Goal: Task Accomplishment & Management: Manage account settings

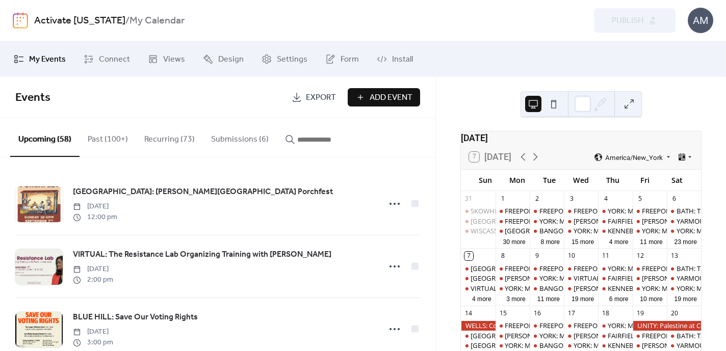
click at [235, 142] on button "Submissions (6)" at bounding box center [240, 137] width 74 height 38
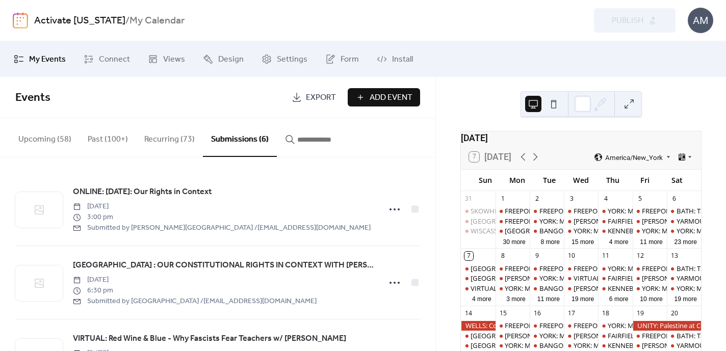
click at [54, 142] on button "Upcoming (58)" at bounding box center [44, 137] width 69 height 38
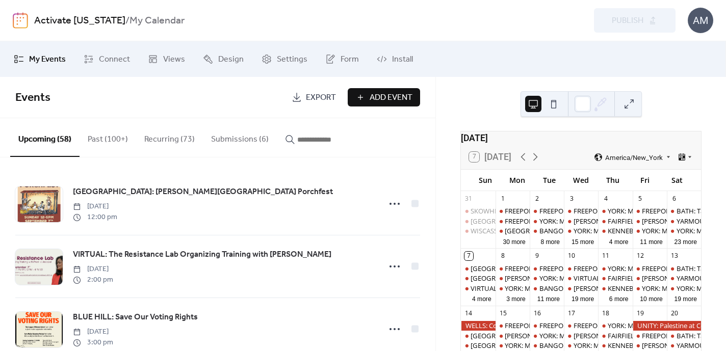
click at [104, 140] on button "Past (100+)" at bounding box center [108, 137] width 57 height 38
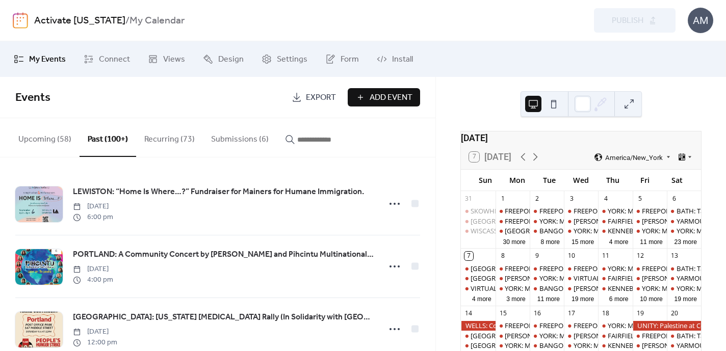
click at [33, 140] on button "Upcoming (58)" at bounding box center [44, 137] width 69 height 38
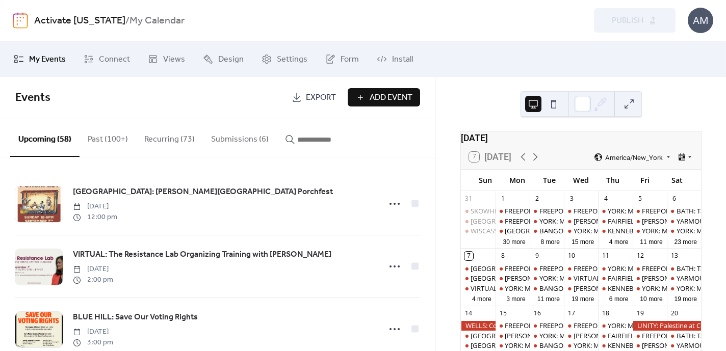
click at [233, 143] on button "Submissions (6)" at bounding box center [240, 137] width 74 height 38
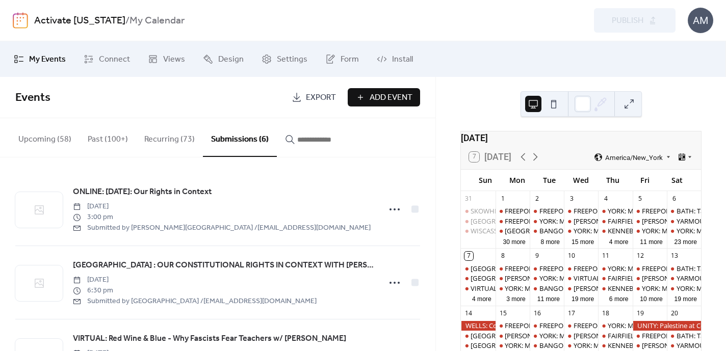
click at [30, 143] on button "Upcoming (58)" at bounding box center [44, 137] width 69 height 38
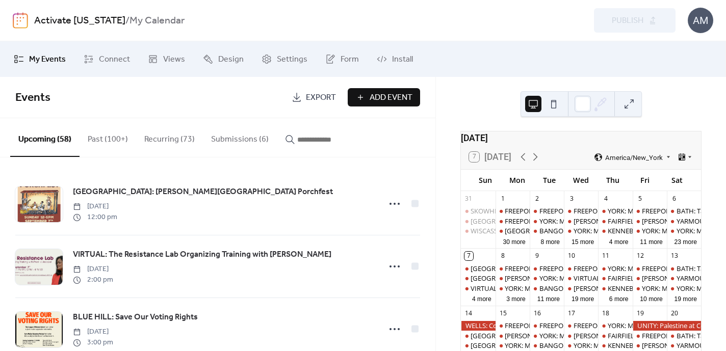
click at [235, 141] on button "Submissions (6)" at bounding box center [240, 137] width 74 height 38
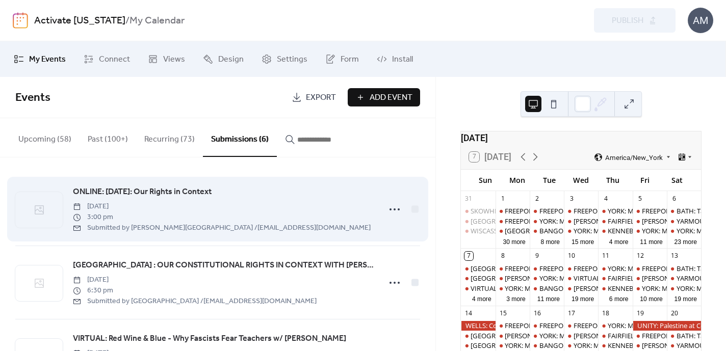
click at [212, 193] on span "ONLINE: Constitution Day: Our Rights in Context" at bounding box center [142, 192] width 139 height 12
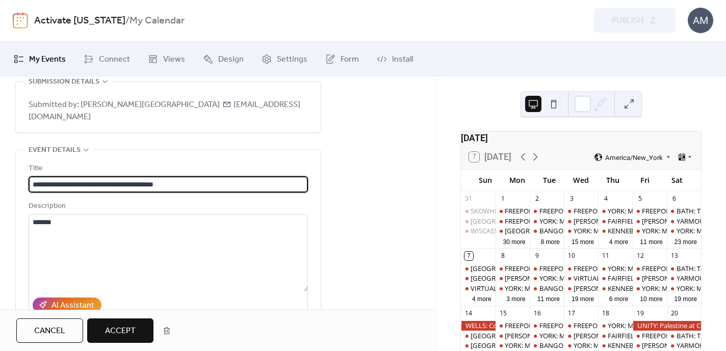
scroll to position [67, 0]
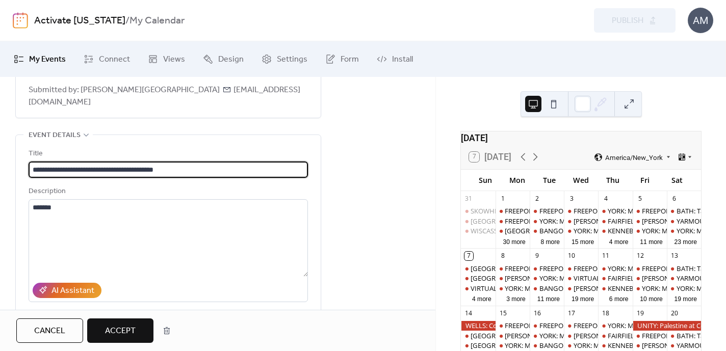
click at [56, 162] on input "**********" at bounding box center [168, 170] width 279 height 16
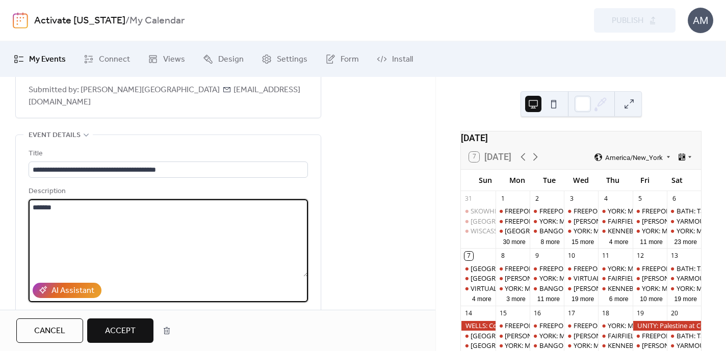
click at [145, 253] on textarea "*******" at bounding box center [168, 238] width 279 height 78
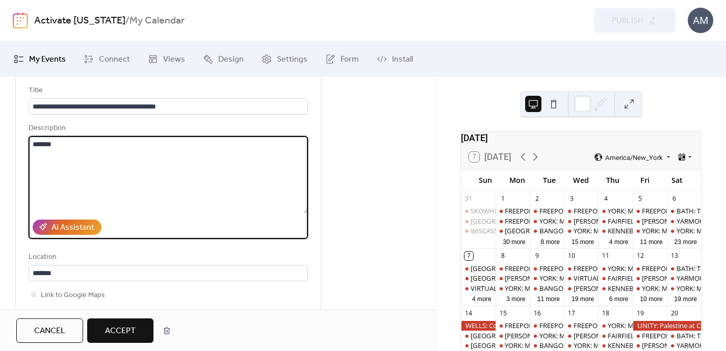
scroll to position [125, 0]
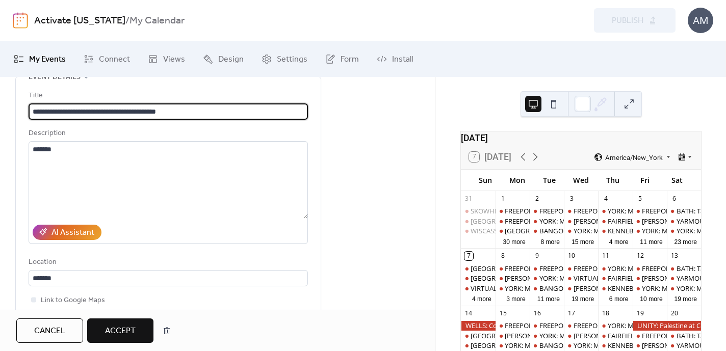
click at [42, 104] on input "**********" at bounding box center [168, 112] width 279 height 16
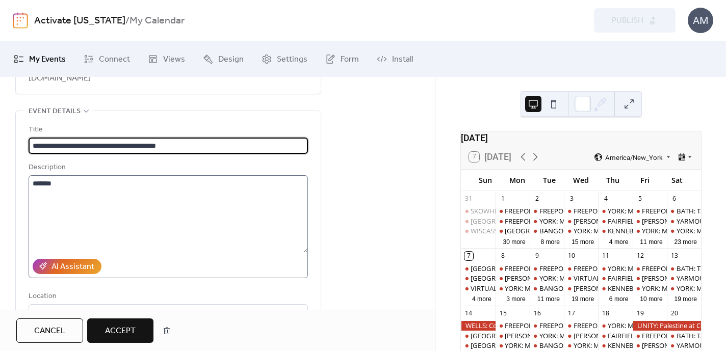
scroll to position [104, 0]
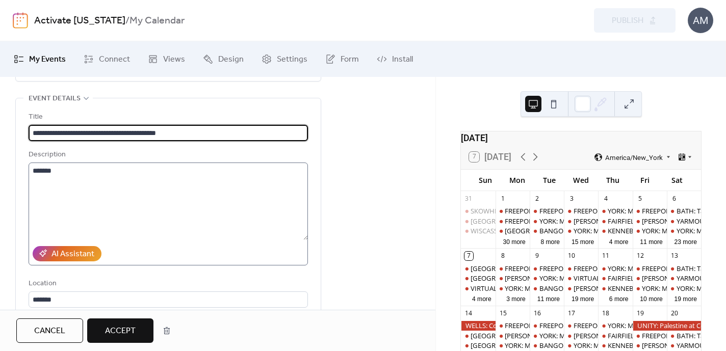
type input "**********"
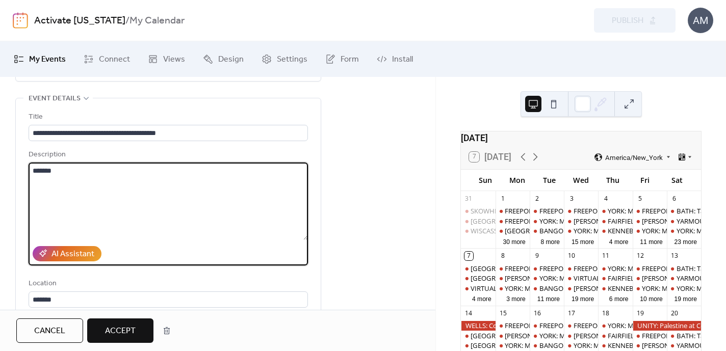
click at [204, 196] on textarea "*******" at bounding box center [168, 202] width 279 height 78
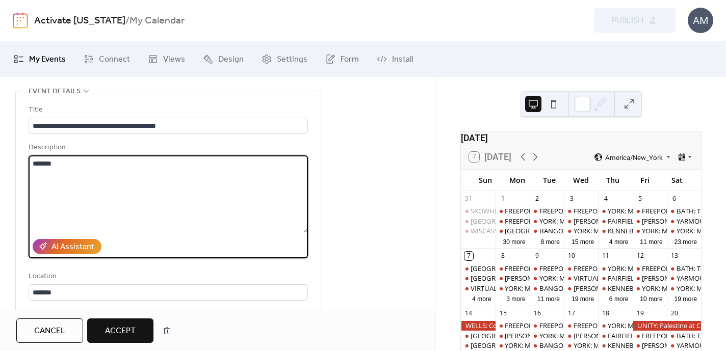
scroll to position [88, 0]
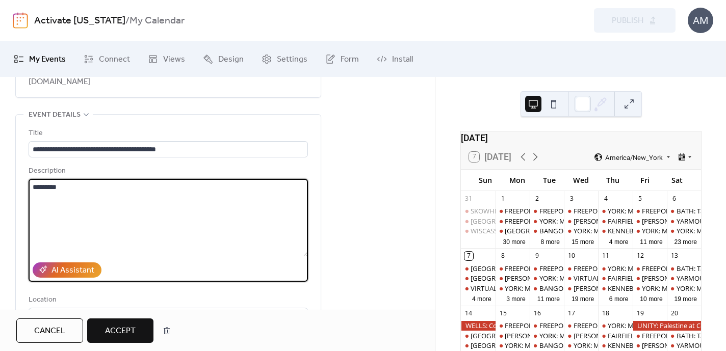
paste textarea "**********"
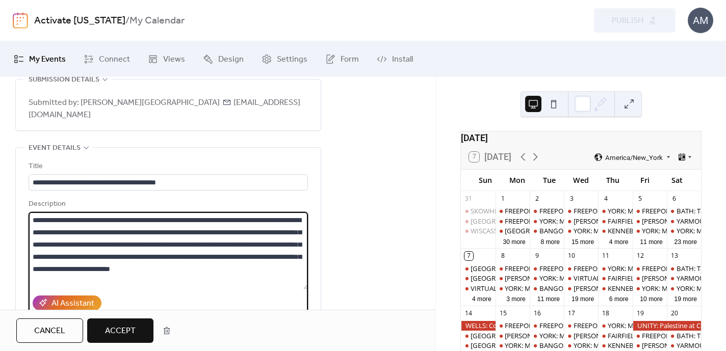
scroll to position [58, 0]
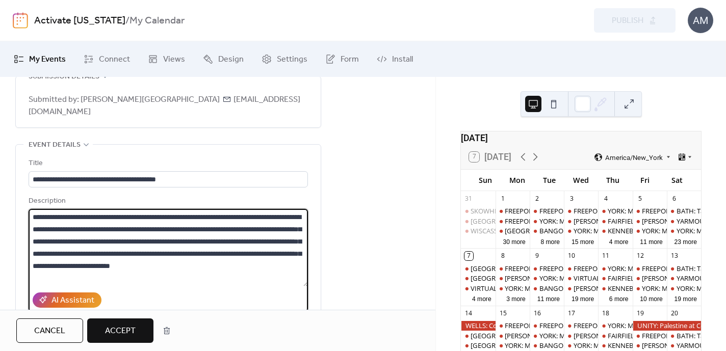
click at [57, 209] on textarea at bounding box center [168, 248] width 279 height 78
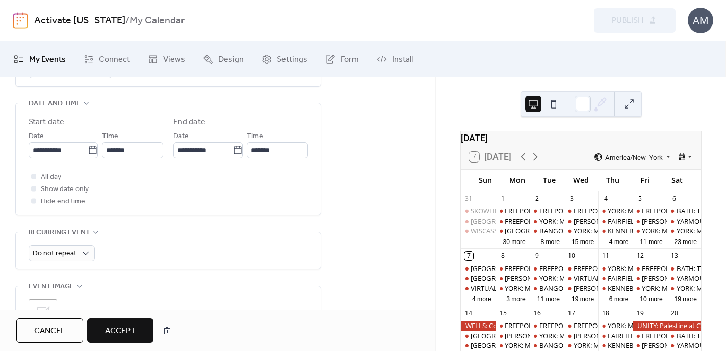
scroll to position [422, 0]
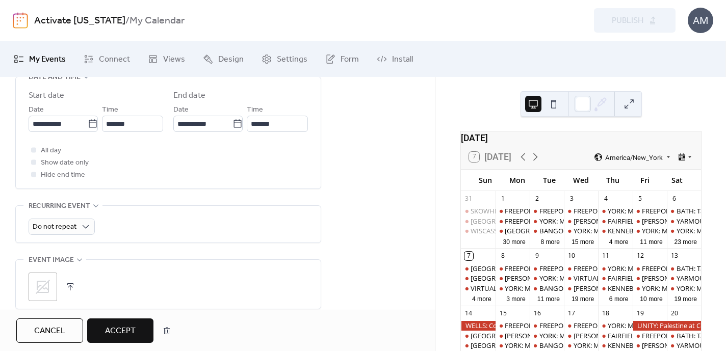
type textarea "**********"
click at [124, 332] on span "Accept" at bounding box center [120, 331] width 31 height 12
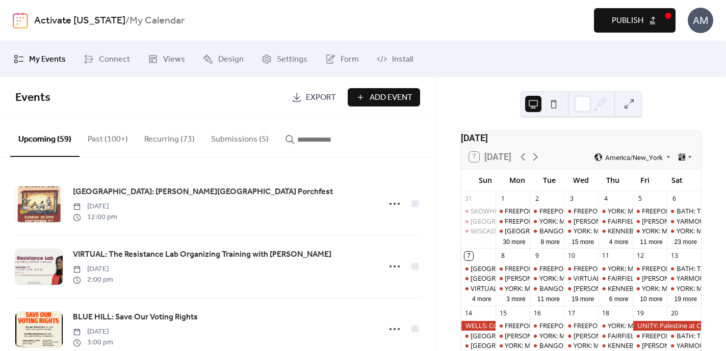
click at [636, 19] on span "Publish" at bounding box center [628, 21] width 32 height 12
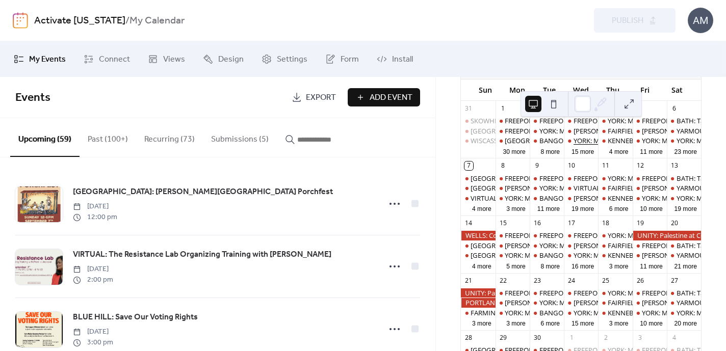
scroll to position [98, 0]
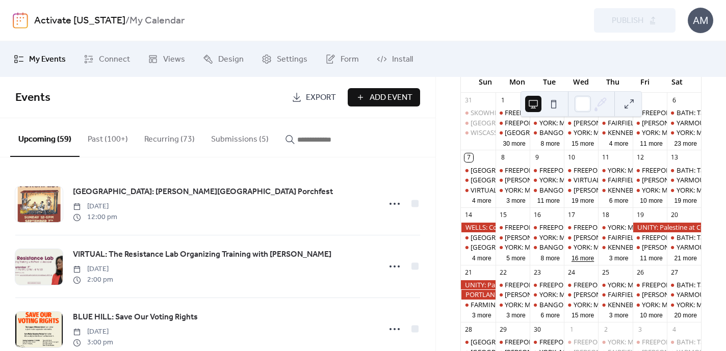
click at [574, 263] on button "16 more" at bounding box center [583, 258] width 31 height 10
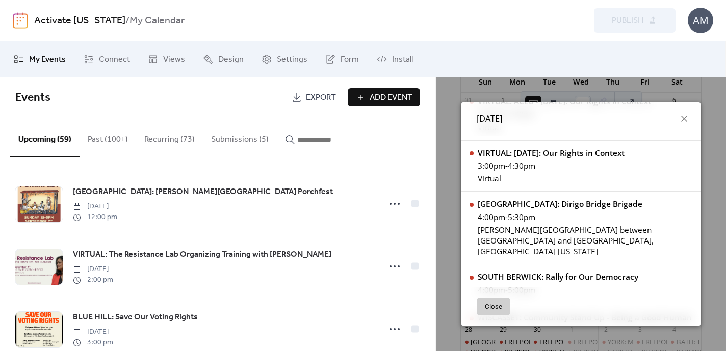
scroll to position [587, 0]
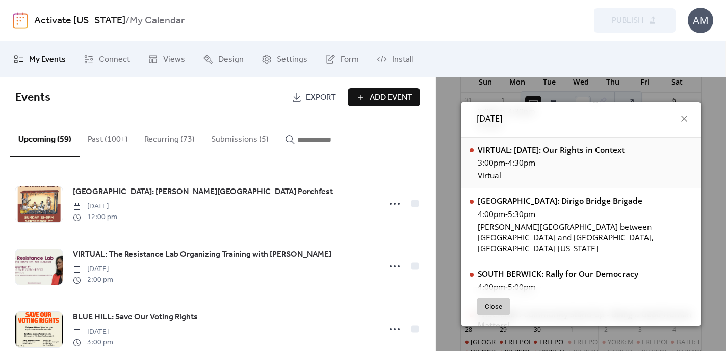
click at [554, 153] on div "VIRTUAL: [DATE]: Our Rights in Context" at bounding box center [551, 150] width 147 height 11
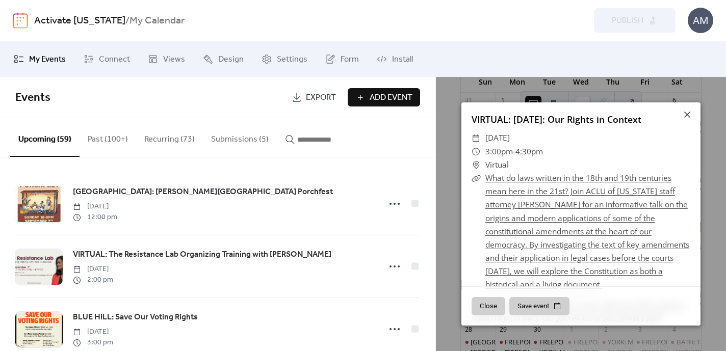
scroll to position [0, 0]
click at [688, 116] on icon at bounding box center [687, 115] width 6 height 6
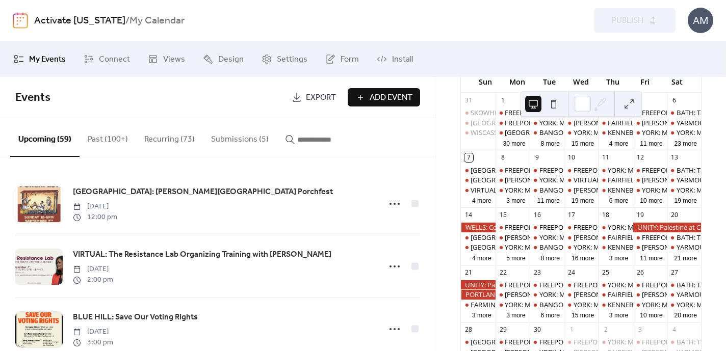
click at [244, 141] on button "Submissions (5)" at bounding box center [240, 137] width 74 height 38
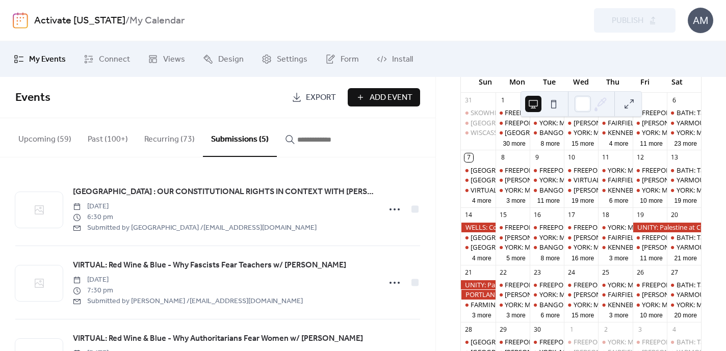
click at [50, 141] on button "Upcoming (59)" at bounding box center [44, 137] width 69 height 38
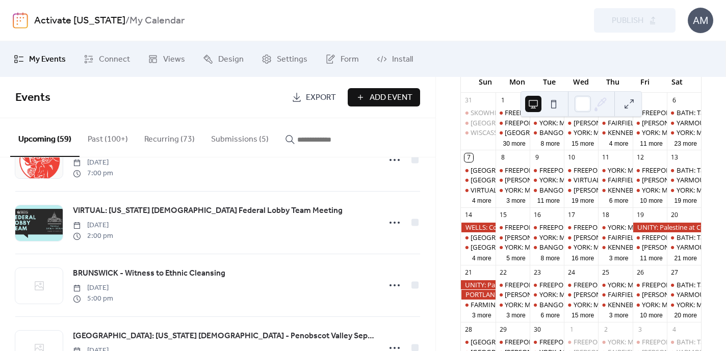
scroll to position [298, 0]
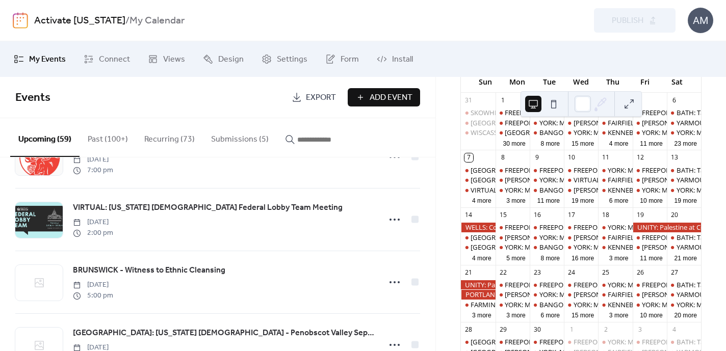
click at [229, 140] on button "Submissions (5)" at bounding box center [240, 137] width 74 height 38
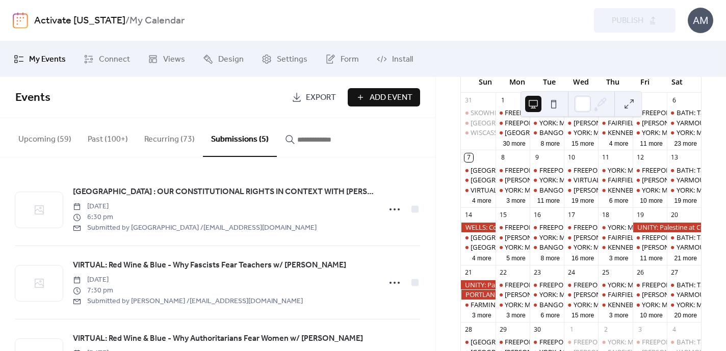
click at [57, 138] on button "Upcoming (59)" at bounding box center [44, 137] width 69 height 38
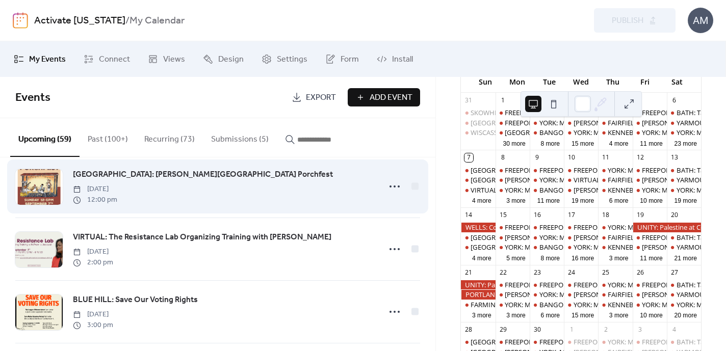
scroll to position [20, 0]
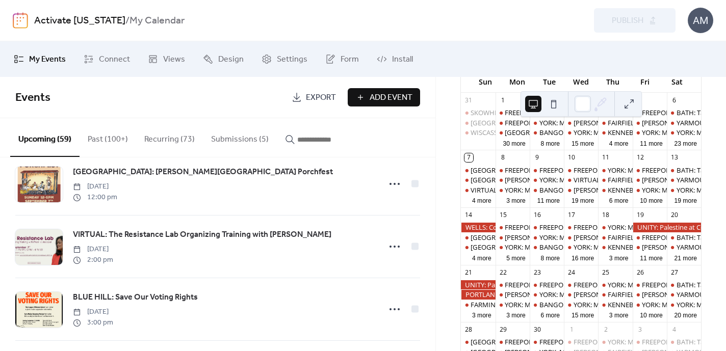
click at [240, 138] on button "Submissions (5)" at bounding box center [240, 137] width 74 height 38
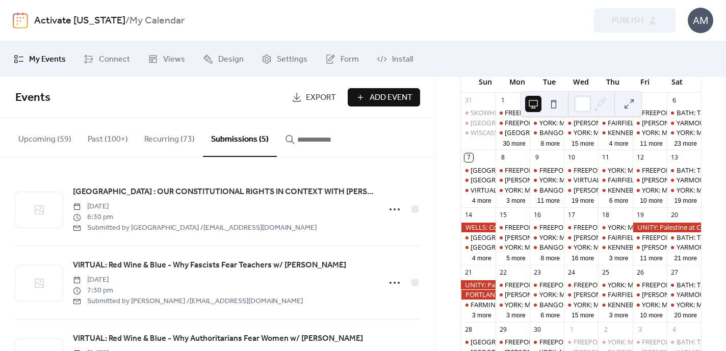
scroll to position [8, 0]
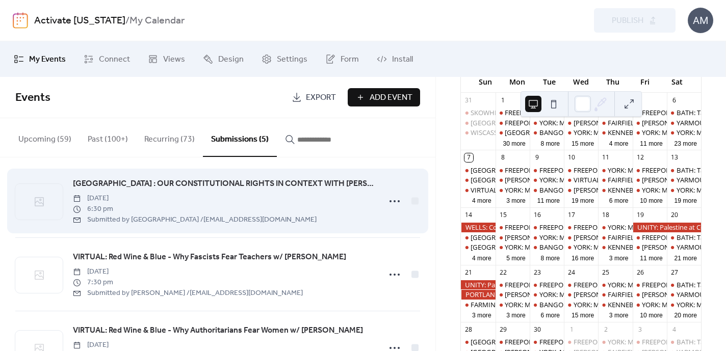
click at [224, 187] on span "[GEOGRAPHIC_DATA] : OUR CONSTITUTIONAL RIGHTS IN CONTEXT WITH [PERSON_NAME], AC…" at bounding box center [223, 184] width 301 height 12
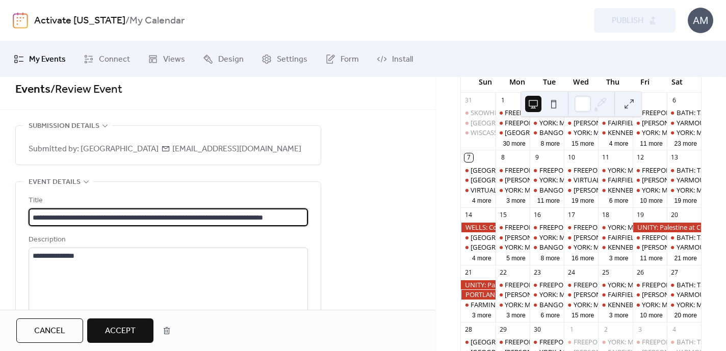
scroll to position [8, 0]
click at [60, 217] on input "**********" at bounding box center [168, 218] width 279 height 18
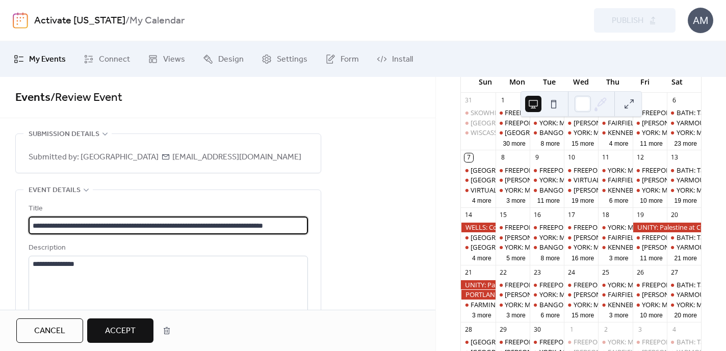
scroll to position [0, 0]
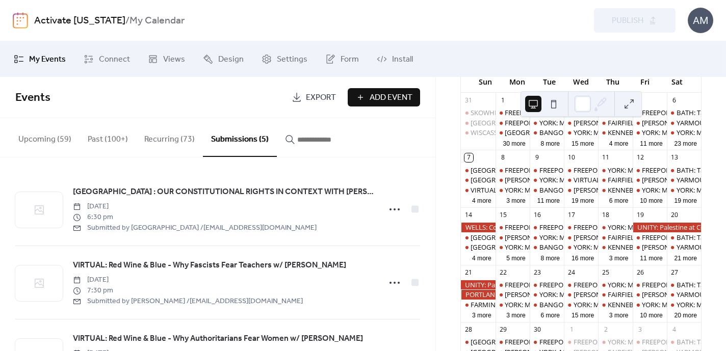
click at [55, 140] on button "Upcoming (59)" at bounding box center [44, 137] width 69 height 38
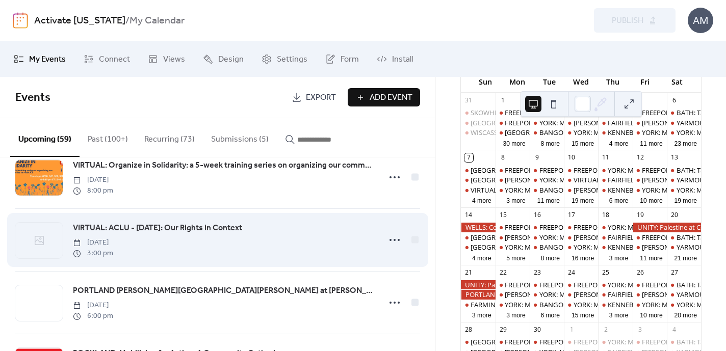
scroll to position [1780, 0]
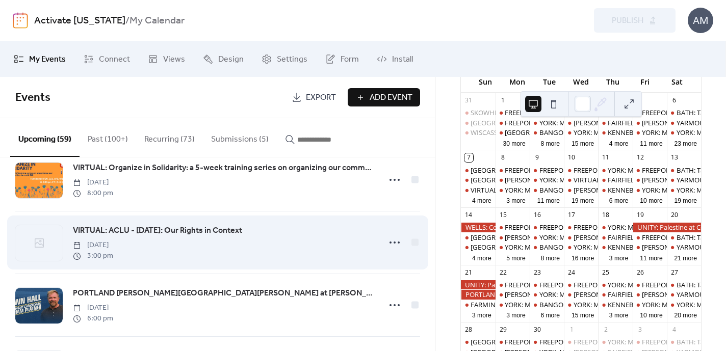
click at [108, 233] on span "VIRTUAL: ACLU - Constitution Day: Our Rights in Context" at bounding box center [157, 231] width 169 height 12
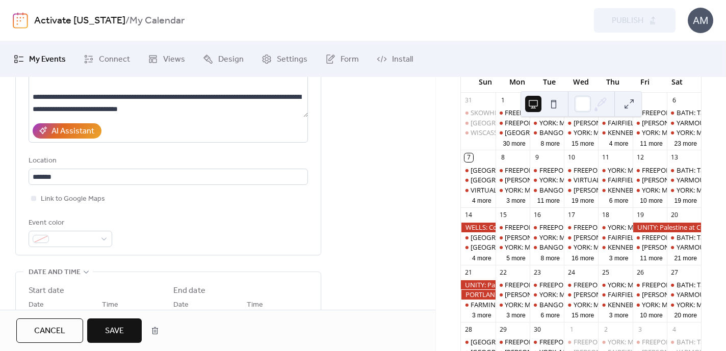
scroll to position [234, 0]
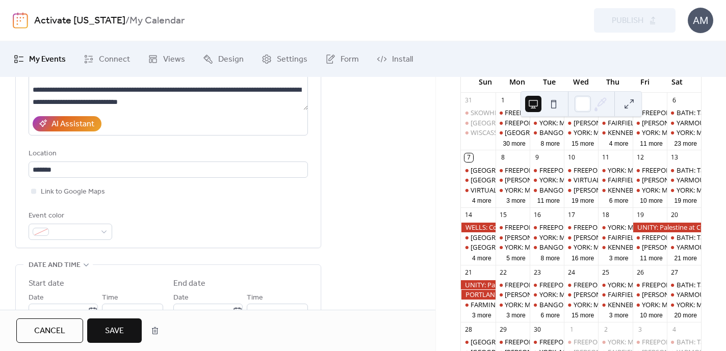
type input "**********"
click at [123, 331] on span "Save" at bounding box center [114, 331] width 19 height 12
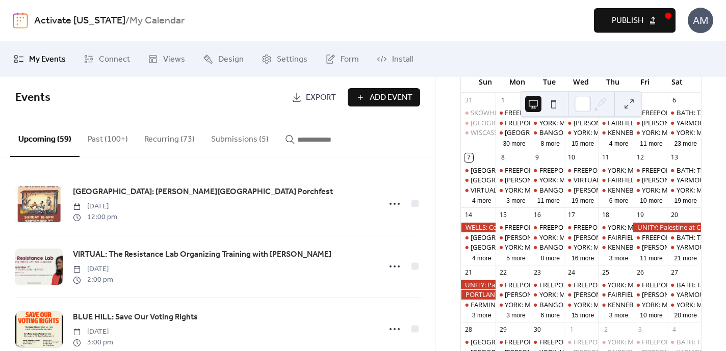
click at [241, 141] on button "Submissions (5)" at bounding box center [240, 137] width 74 height 38
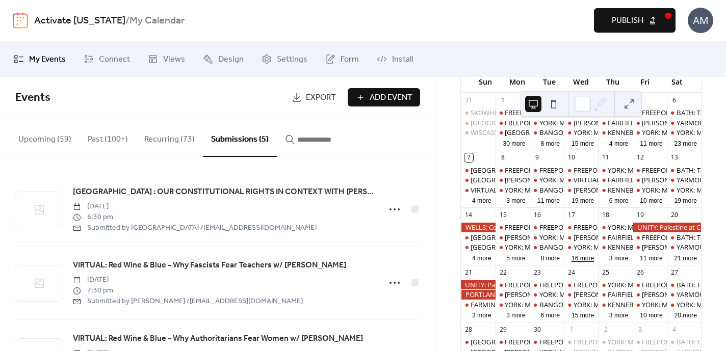
click at [576, 263] on button "16 more" at bounding box center [583, 258] width 31 height 10
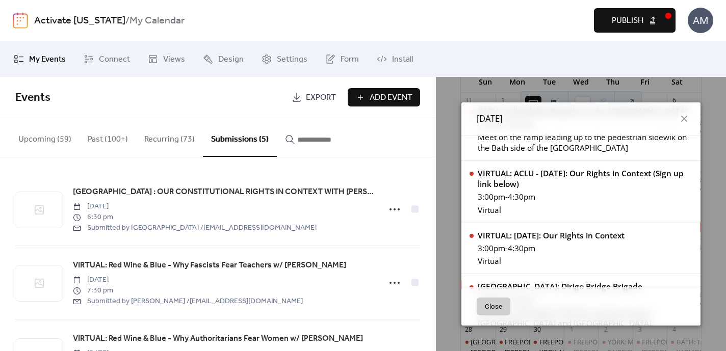
scroll to position [515, 0]
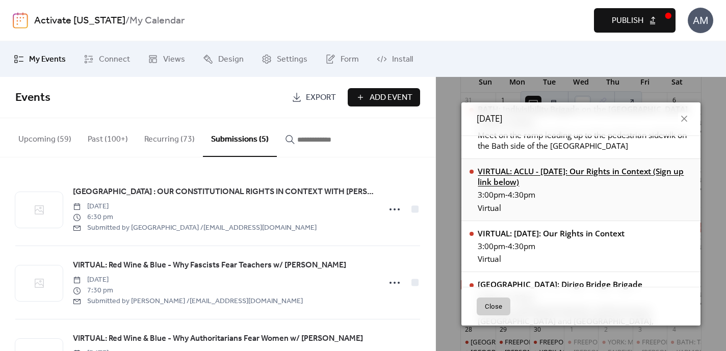
click at [544, 166] on div "VIRTUAL: ACLU - [DATE]: Our Rights in Context (Sign up link below)" at bounding box center [585, 176] width 215 height 21
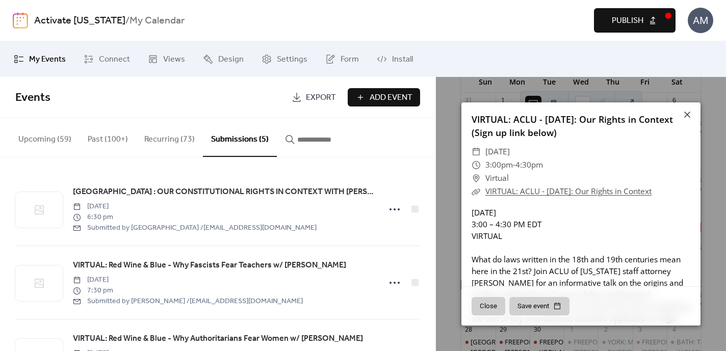
scroll to position [0, 0]
click at [687, 116] on icon at bounding box center [687, 115] width 12 height 12
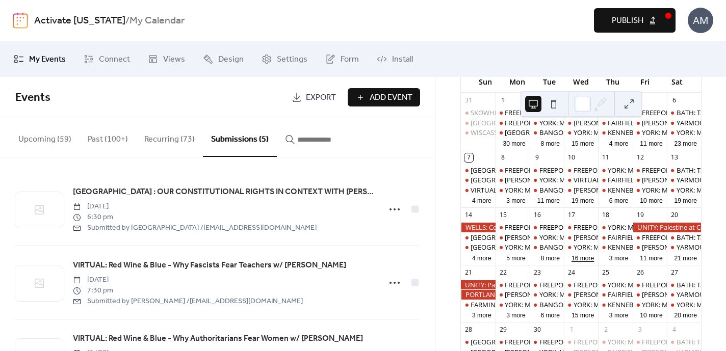
click at [577, 263] on button "16 more" at bounding box center [583, 258] width 31 height 10
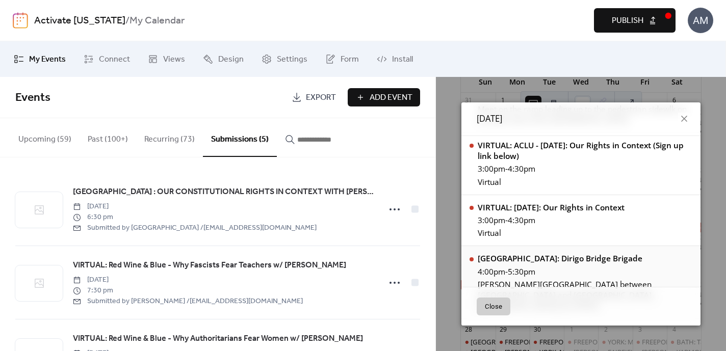
scroll to position [535, 0]
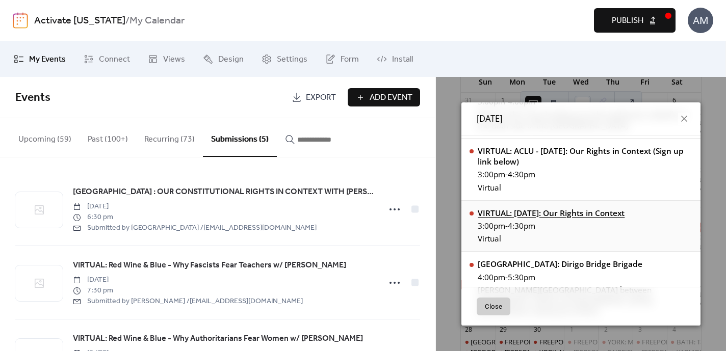
click at [542, 208] on div "VIRTUAL: [DATE]: Our Rights in Context" at bounding box center [551, 213] width 147 height 11
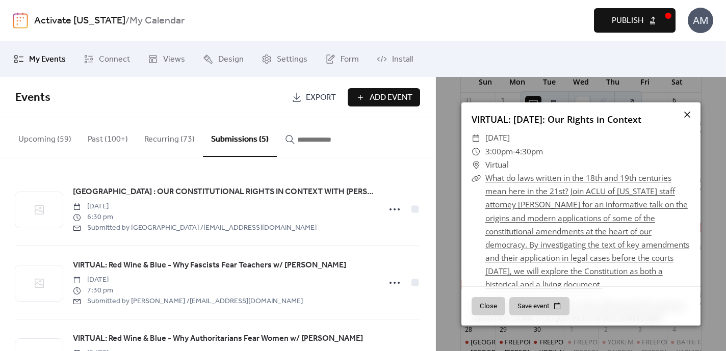
click at [688, 114] on icon at bounding box center [687, 115] width 6 height 6
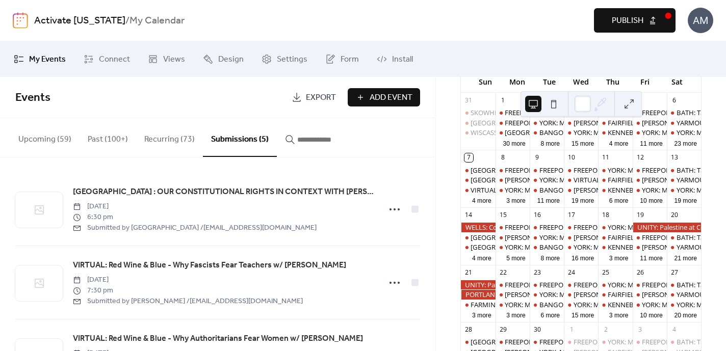
scroll to position [0, 0]
click at [48, 140] on button "Upcoming (59)" at bounding box center [44, 137] width 69 height 38
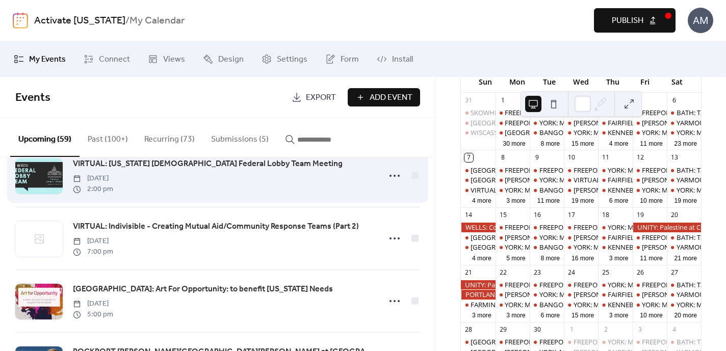
scroll to position [2077, 0]
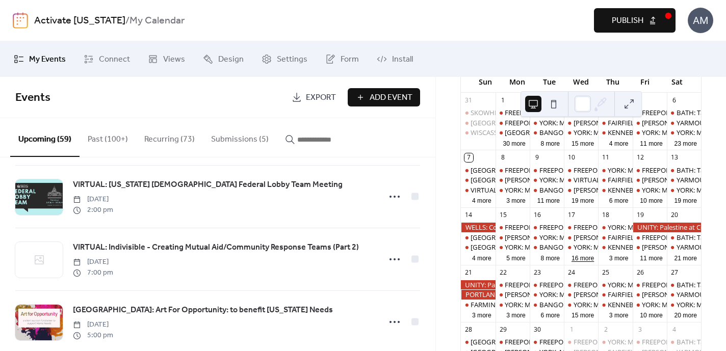
click at [581, 263] on button "16 more" at bounding box center [583, 258] width 31 height 10
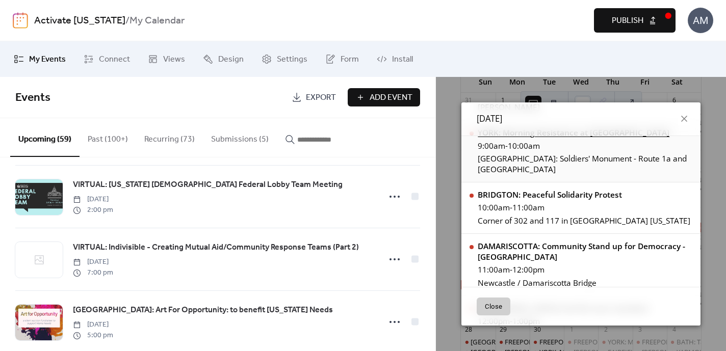
scroll to position [119, 0]
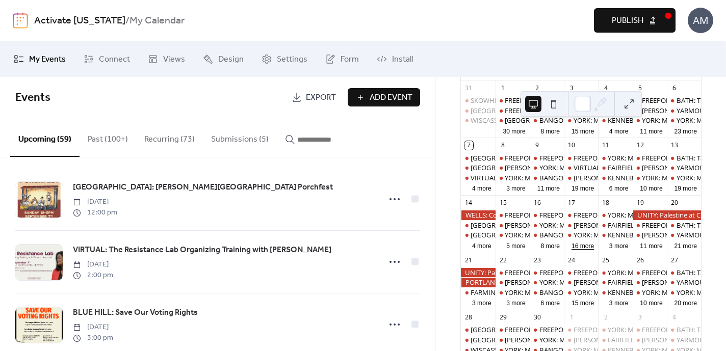
scroll to position [113, 0]
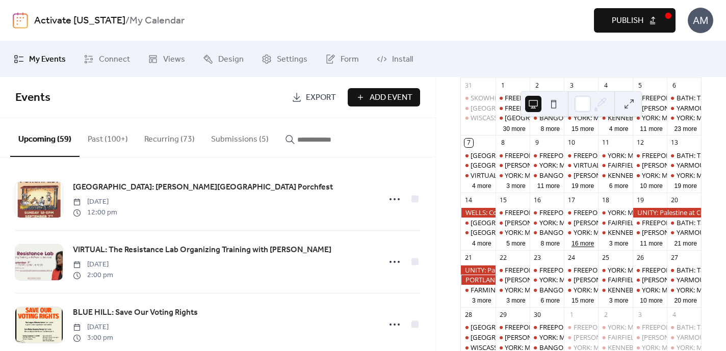
click at [585, 248] on button "16 more" at bounding box center [583, 243] width 31 height 10
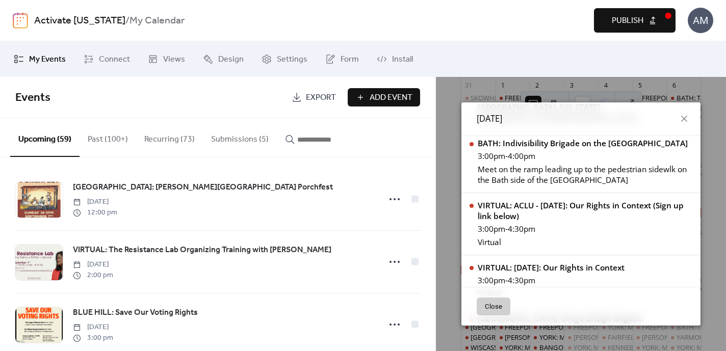
scroll to position [490, 0]
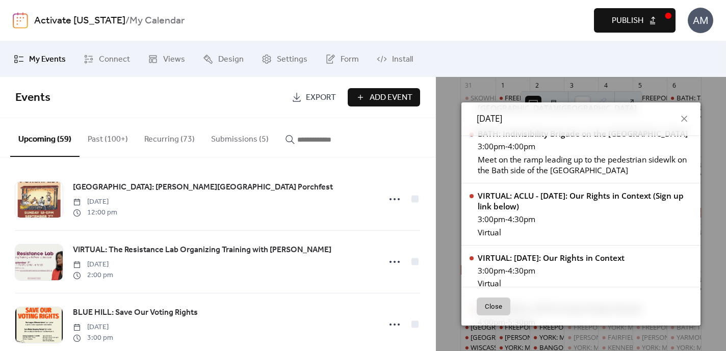
click at [55, 148] on button "Upcoming (59)" at bounding box center [44, 137] width 69 height 39
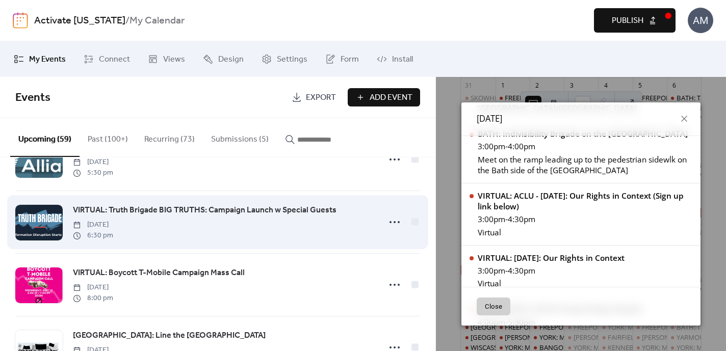
scroll to position [798, 0]
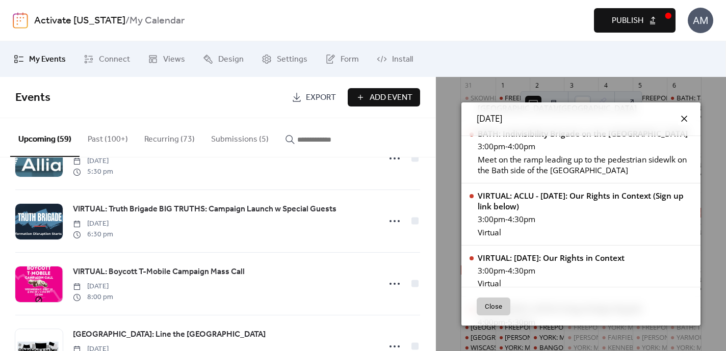
click at [682, 116] on icon at bounding box center [684, 119] width 12 height 12
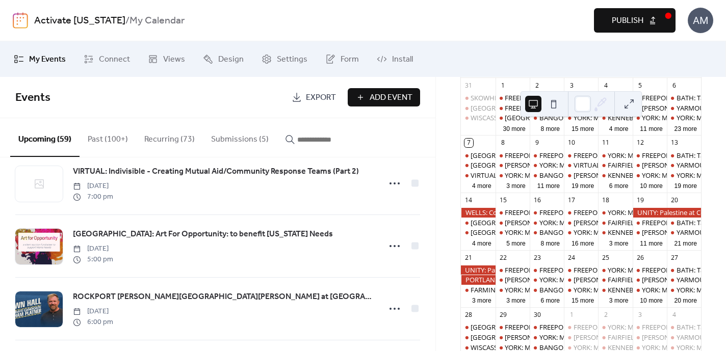
scroll to position [2156, 0]
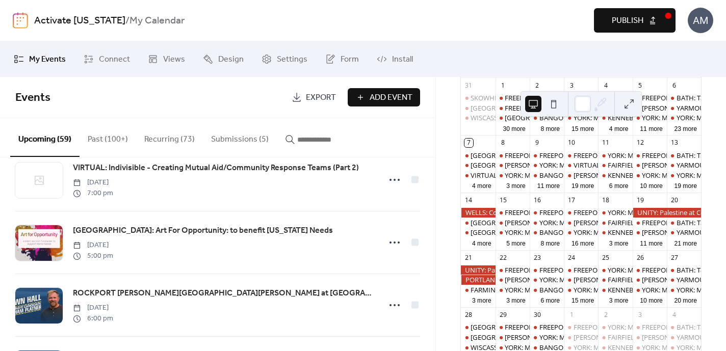
click at [240, 136] on button "Submissions (5)" at bounding box center [240, 137] width 74 height 38
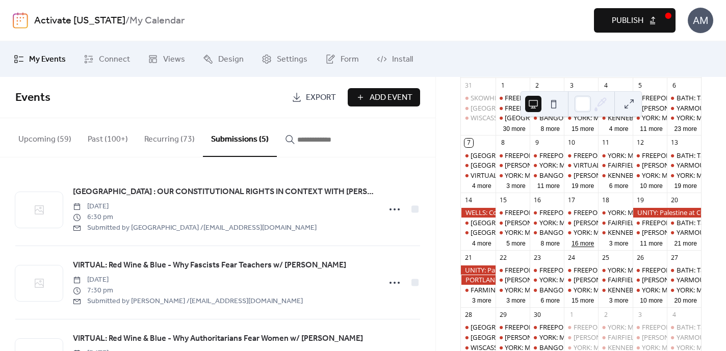
click at [581, 245] on button "16 more" at bounding box center [583, 243] width 31 height 10
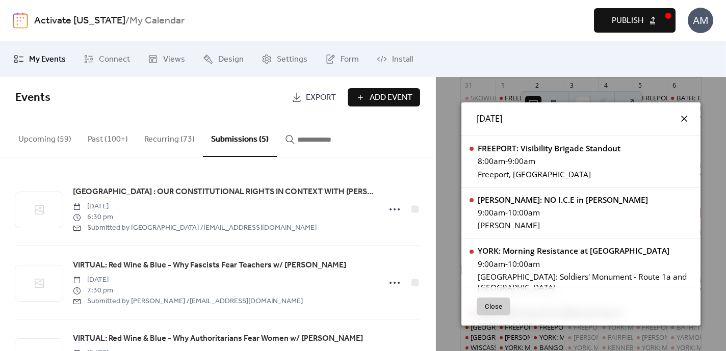
click at [682, 120] on icon at bounding box center [684, 119] width 6 height 6
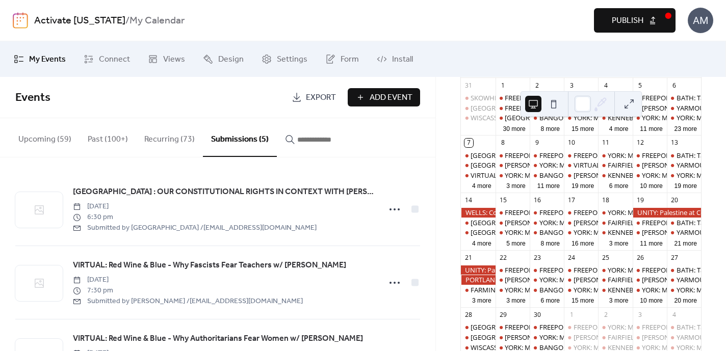
click at [224, 139] on button "Submissions (5)" at bounding box center [240, 137] width 74 height 39
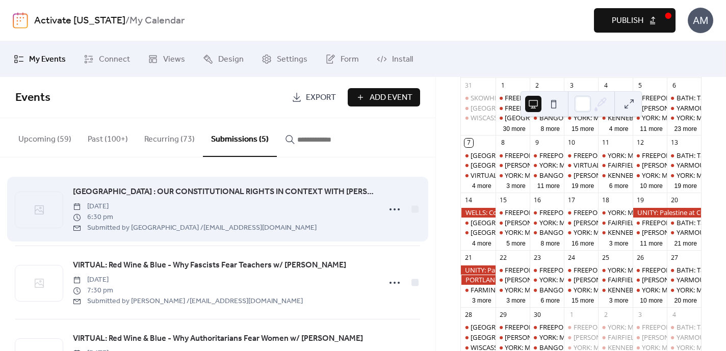
click at [221, 192] on span "[GEOGRAPHIC_DATA] : OUR CONSTITUTIONAL RIGHTS IN CONTEXT WITH [PERSON_NAME], AC…" at bounding box center [223, 192] width 301 height 12
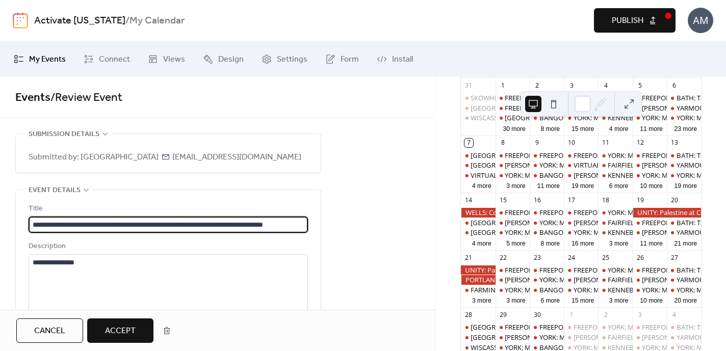
scroll to position [0, 62]
click at [74, 222] on input "**********" at bounding box center [168, 226] width 279 height 18
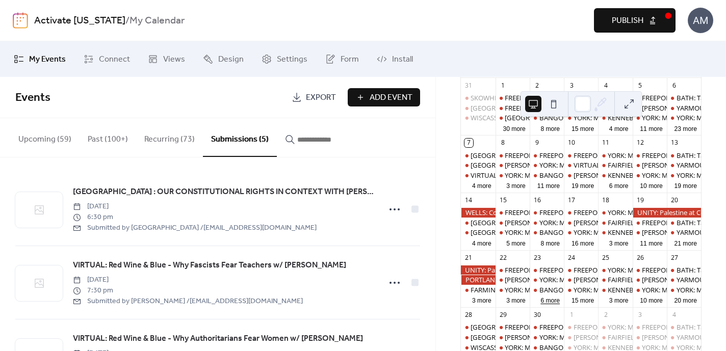
click at [545, 305] on button "6 more" at bounding box center [550, 300] width 28 height 10
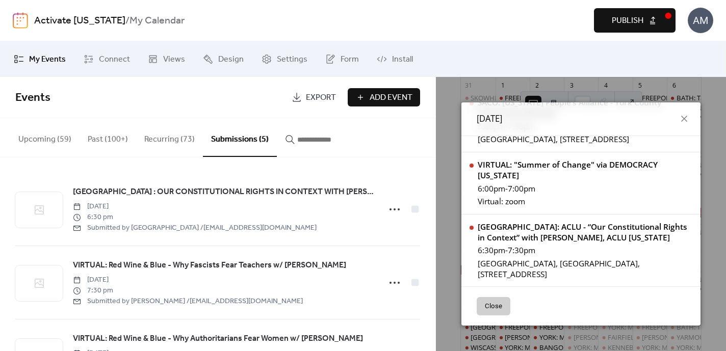
scroll to position [375, 0]
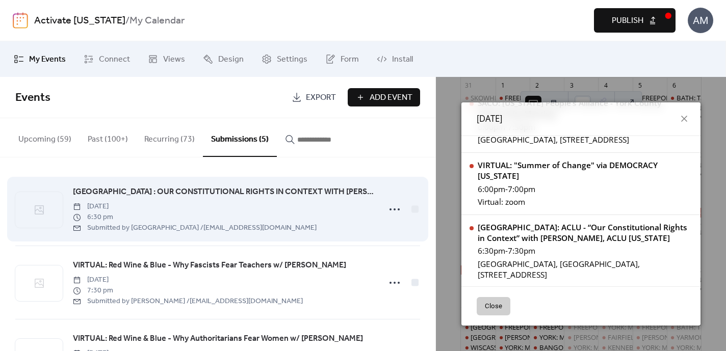
click at [265, 207] on span "[DATE]" at bounding box center [195, 206] width 244 height 11
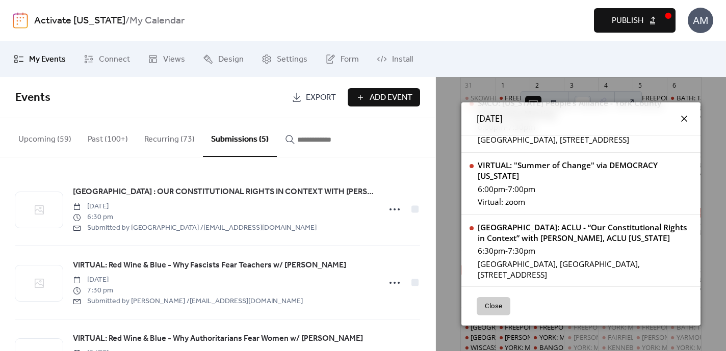
click at [681, 120] on icon at bounding box center [684, 119] width 6 height 6
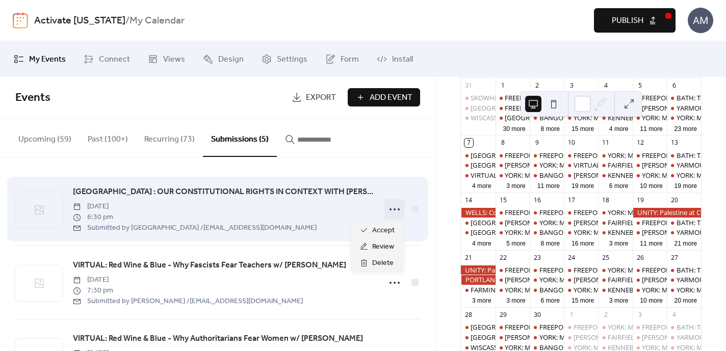
click at [390, 210] on icon at bounding box center [395, 209] width 16 height 16
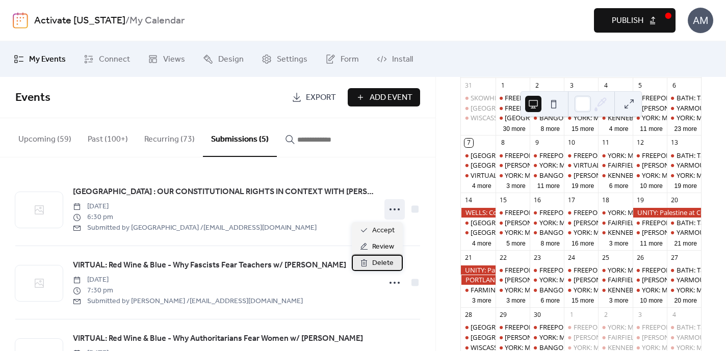
click at [382, 261] on span "Delete" at bounding box center [382, 264] width 21 height 12
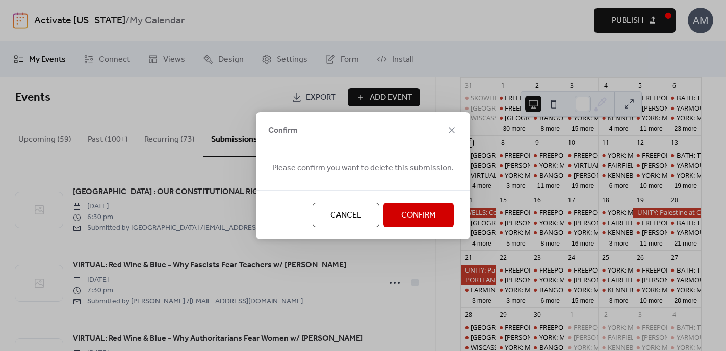
click at [349, 219] on span "Cancel" at bounding box center [345, 216] width 31 height 12
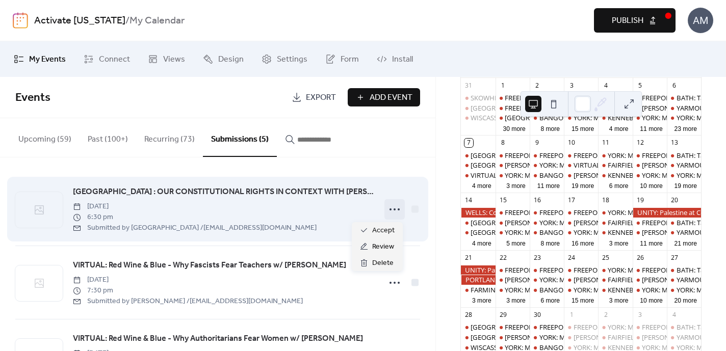
click at [392, 209] on icon at bounding box center [395, 209] width 16 height 16
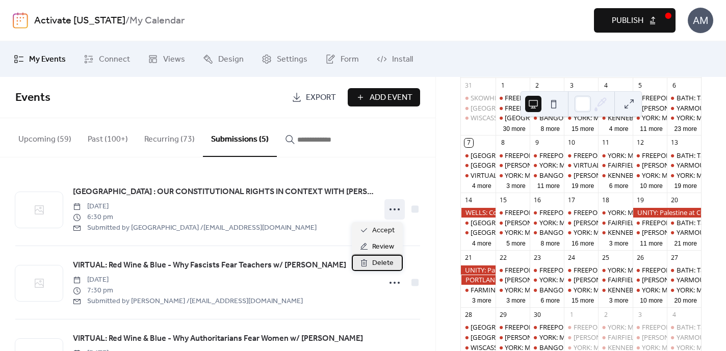
click at [387, 261] on span "Delete" at bounding box center [382, 264] width 21 height 12
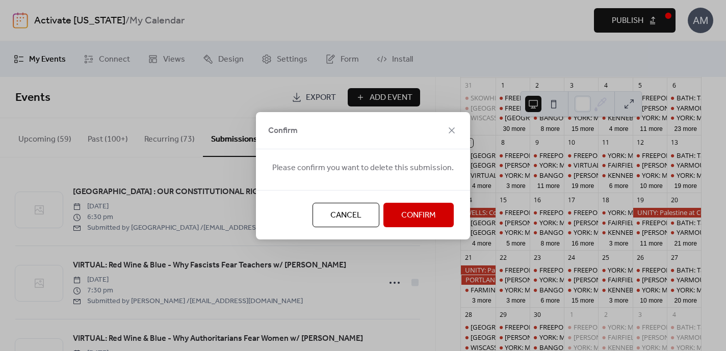
click at [409, 219] on span "Confirm" at bounding box center [418, 216] width 35 height 12
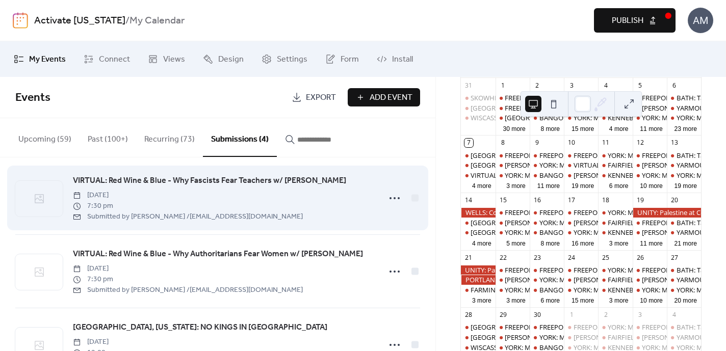
scroll to position [0, 0]
click at [205, 183] on span "VIRTUAL: Red Wine & Blue - Why Fascists Fear Teachers w/ [PERSON_NAME]" at bounding box center [209, 181] width 273 height 12
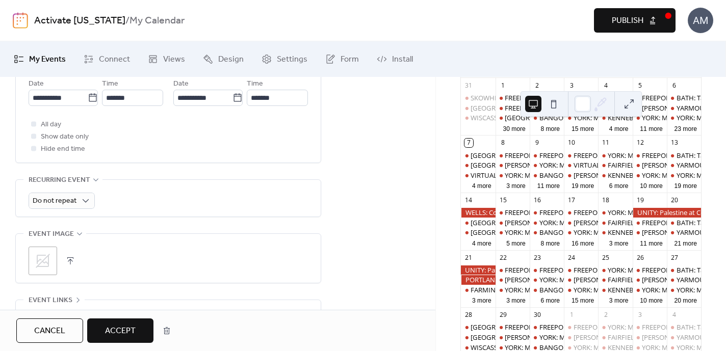
scroll to position [450, 0]
click at [69, 252] on button "button" at bounding box center [70, 259] width 14 height 14
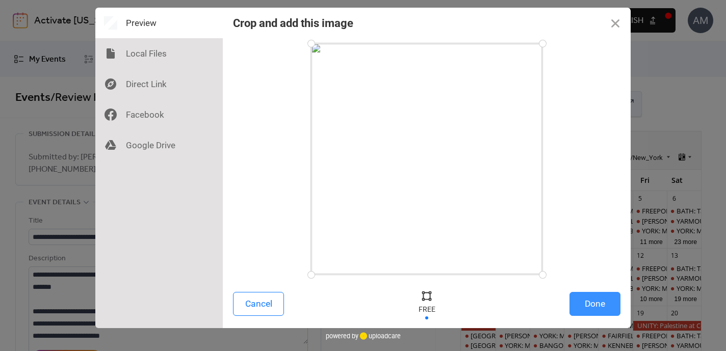
click at [595, 304] on button "Done" at bounding box center [595, 304] width 51 height 24
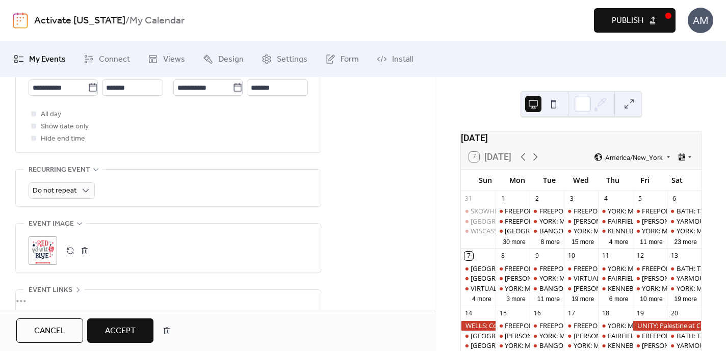
scroll to position [495, 0]
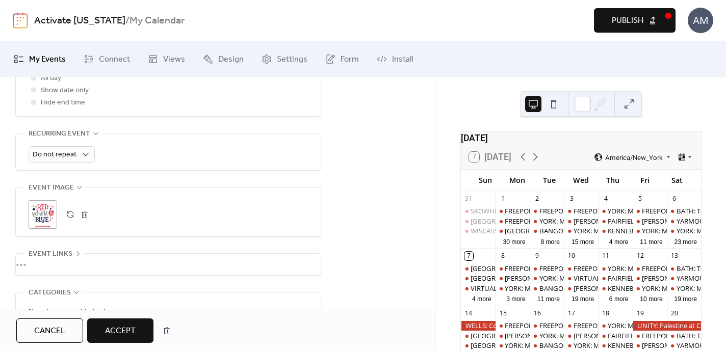
click at [131, 332] on span "Accept" at bounding box center [120, 331] width 31 height 12
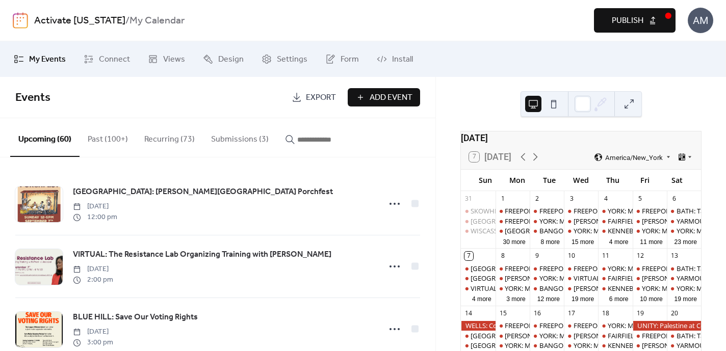
click at [641, 22] on span "Publish" at bounding box center [628, 21] width 32 height 12
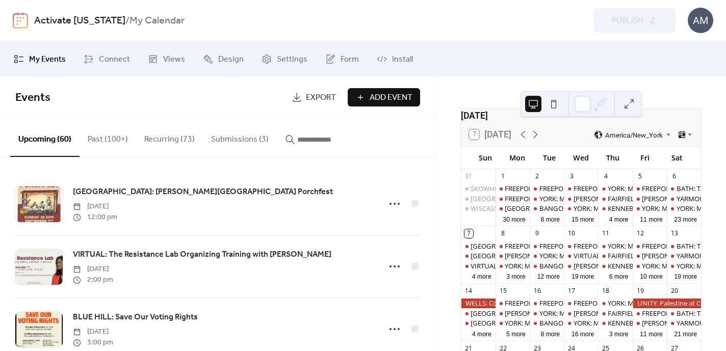
scroll to position [25, 0]
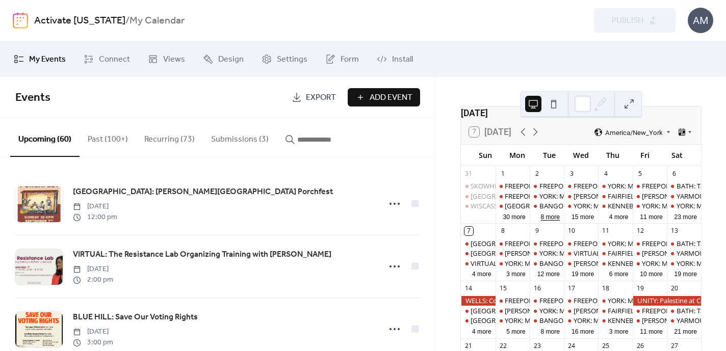
click at [550, 221] on button "8 more" at bounding box center [550, 217] width 28 height 10
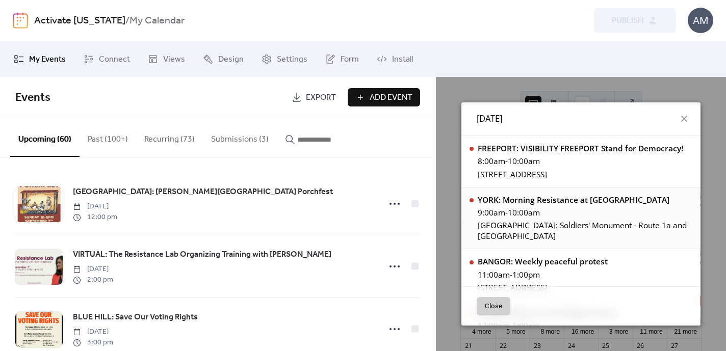
scroll to position [0, 0]
click at [683, 117] on icon at bounding box center [684, 119] width 6 height 6
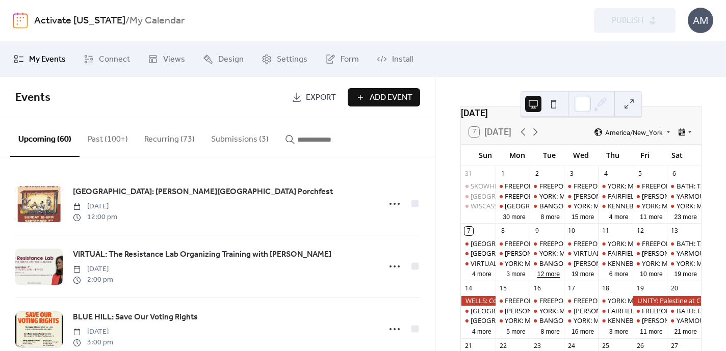
click at [544, 278] on button "12 more" at bounding box center [548, 274] width 31 height 10
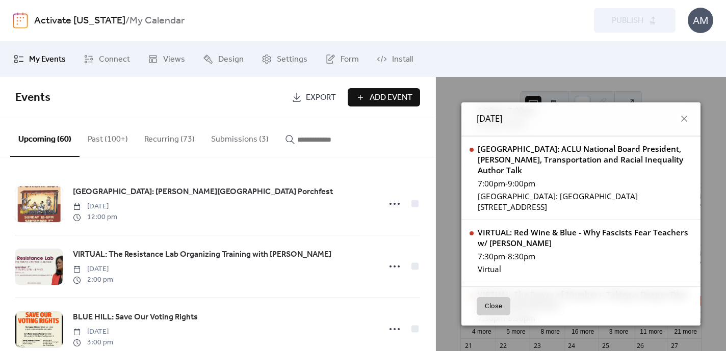
scroll to position [641, 0]
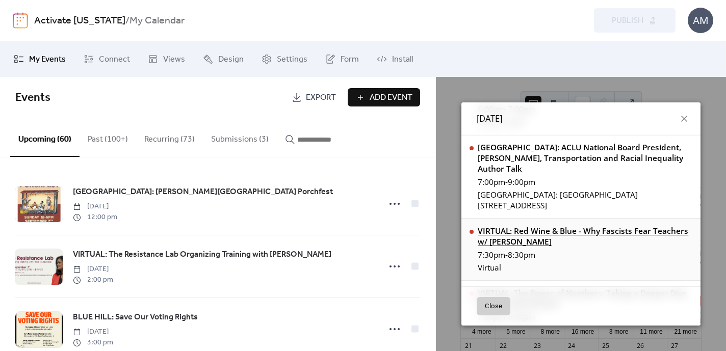
click at [547, 226] on div "VIRTUAL: Red Wine & Blue - Why Fascists Fear Teachers w/ [PERSON_NAME]" at bounding box center [585, 236] width 215 height 21
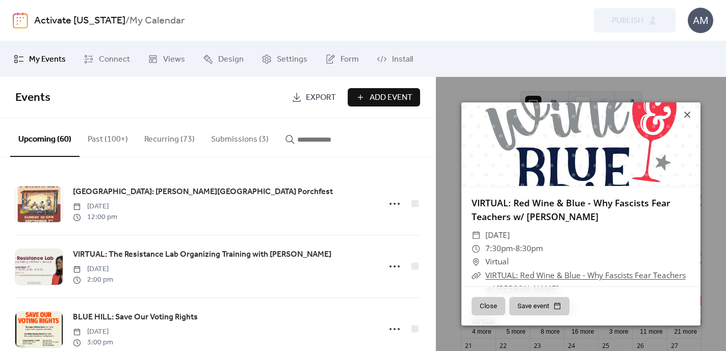
scroll to position [40, 0]
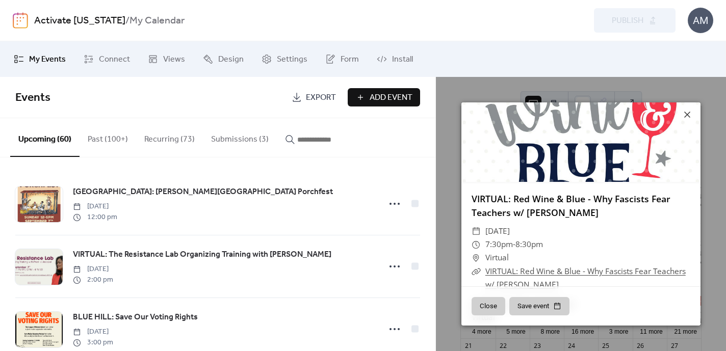
drag, startPoint x: 470, startPoint y: 194, endPoint x: 620, endPoint y: 211, distance: 150.4
click at [620, 211] on div "VIRTUAL: Red Wine & Blue - Why Fascists Fear Teachers w/ [PERSON_NAME]" at bounding box center [580, 205] width 239 height 27
copy link "VIRTUAL: Red Wine & Blue - Why Fascists Fear Teachers w/ [PERSON_NAME]"
click at [226, 136] on button "Submissions (3)" at bounding box center [240, 137] width 74 height 38
